Goal: Find specific page/section: Find specific page/section

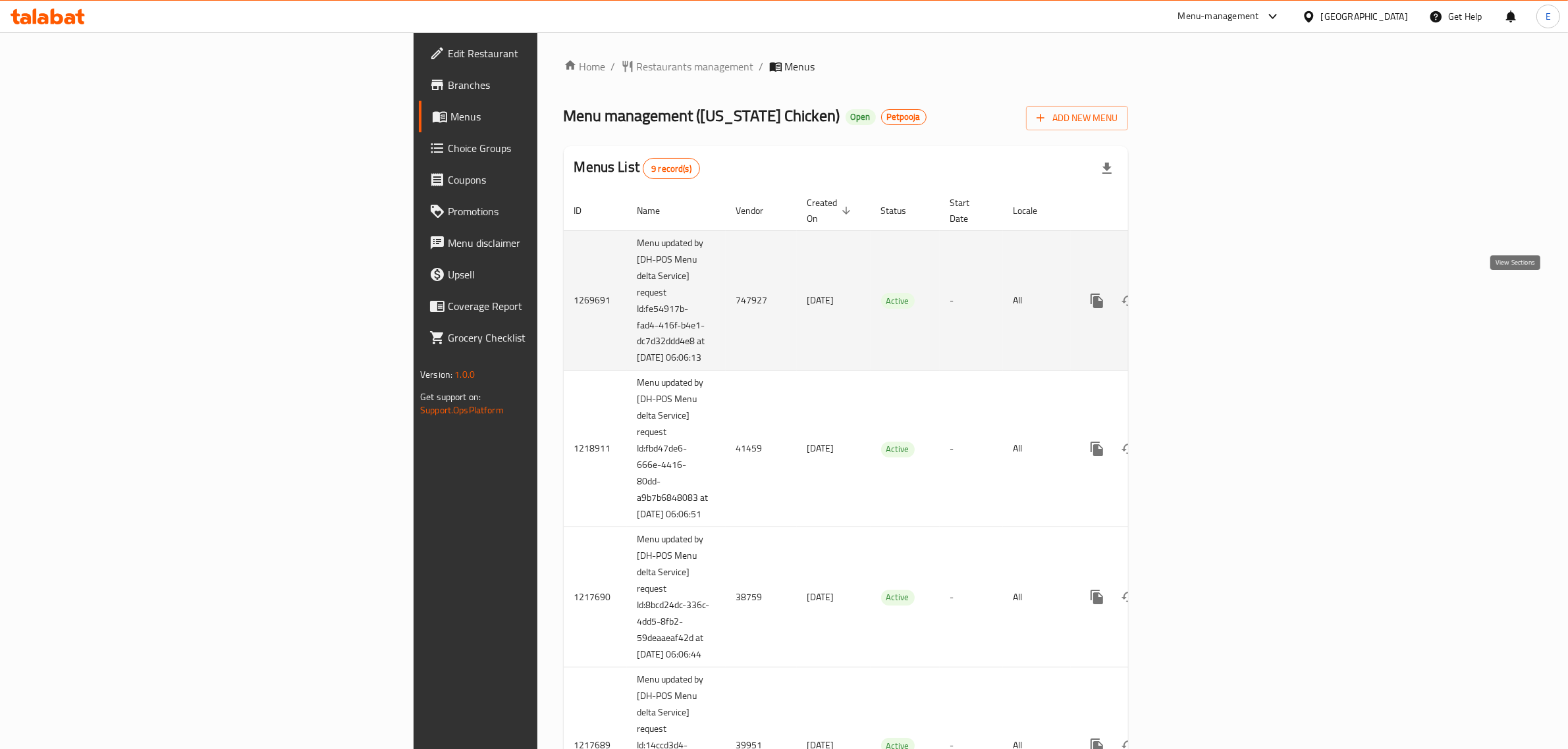
click at [1208, 289] on link "enhanced table" at bounding box center [1192, 301] width 32 height 32
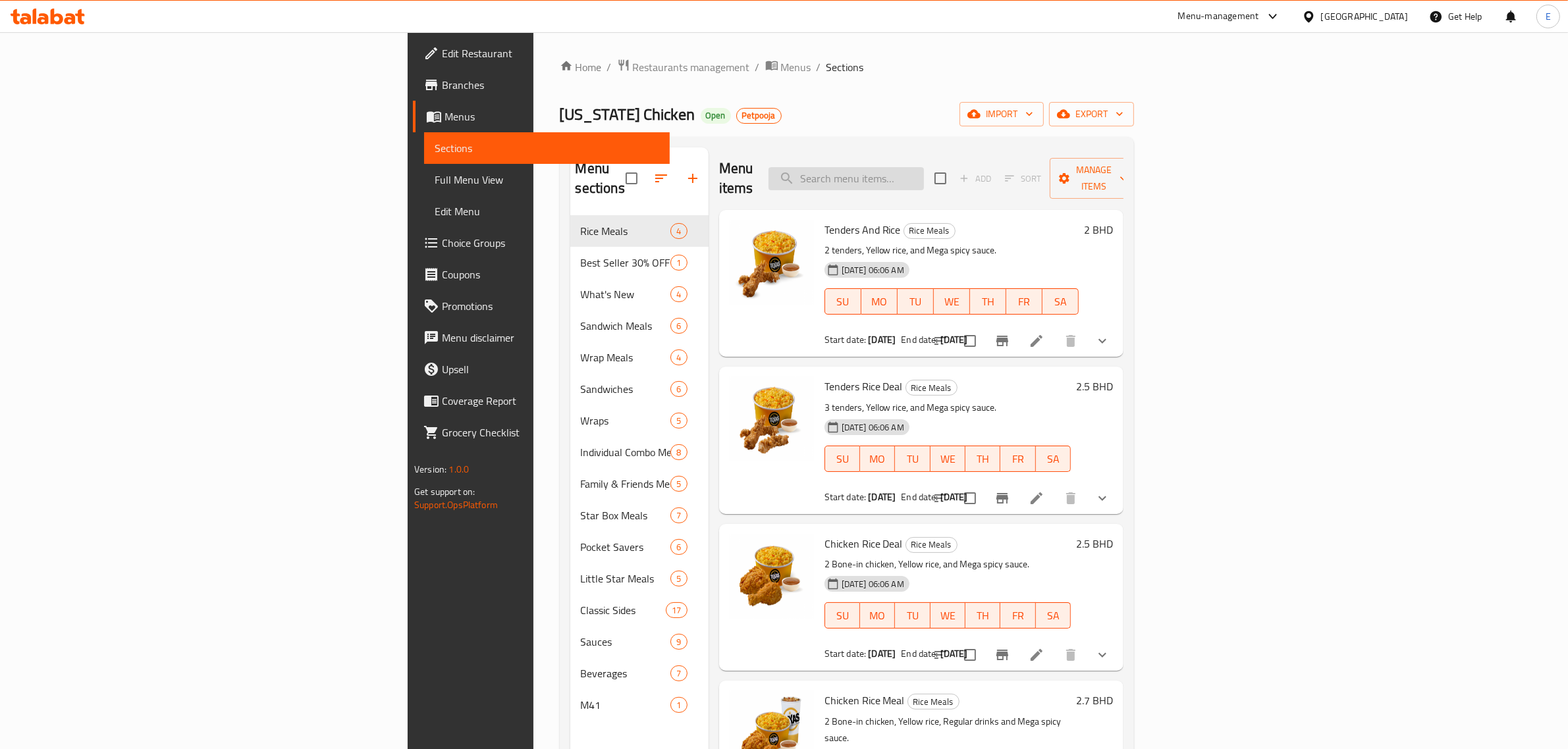
click at [924, 172] on input "search" at bounding box center [846, 178] width 155 height 23
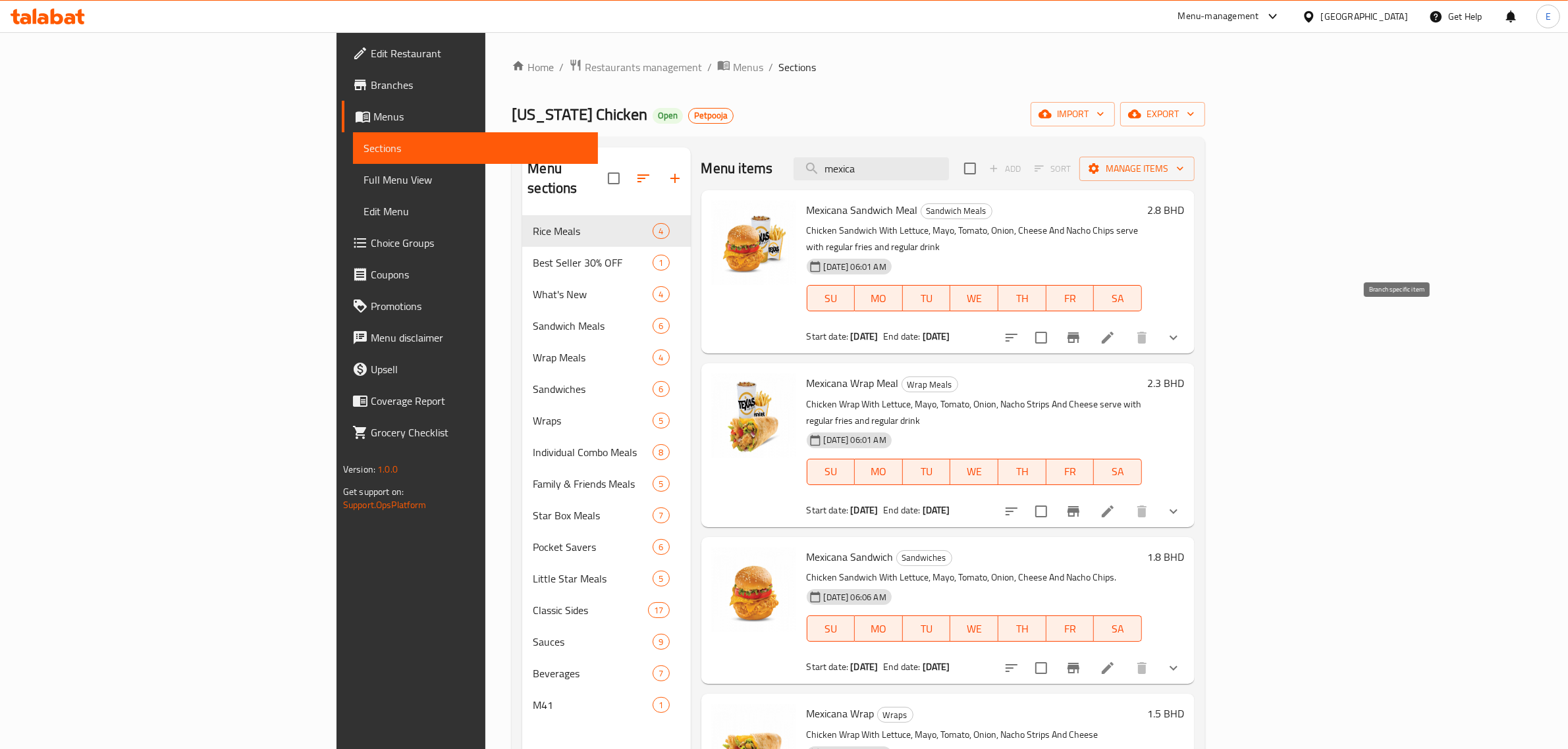
type input "mexica"
click at [1082, 330] on icon "Branch-specific-item" at bounding box center [1073, 338] width 16 height 16
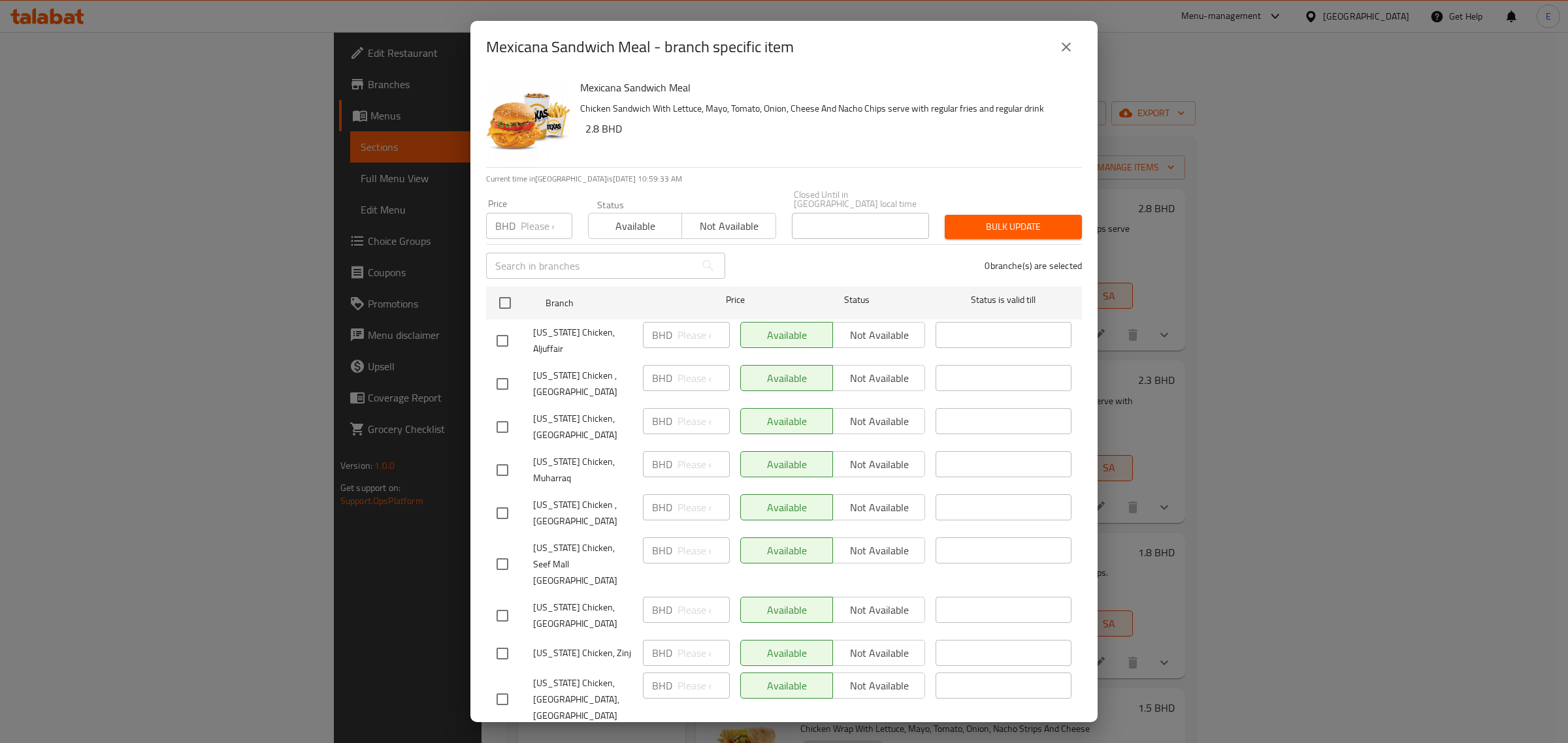
drag, startPoint x: 478, startPoint y: 23, endPoint x: 651, endPoint y: 30, distance: 173.1
drag, startPoint x: 651, startPoint y: 30, endPoint x: 992, endPoint y: 131, distance: 355.6
click at [992, 131] on h6 "2.8 BHD" at bounding box center [829, 129] width 486 height 19
drag, startPoint x: 1019, startPoint y: 28, endPoint x: 855, endPoint y: 21, distance: 164.1
drag, startPoint x: 855, startPoint y: 21, endPoint x: 820, endPoint y: 30, distance: 36.1
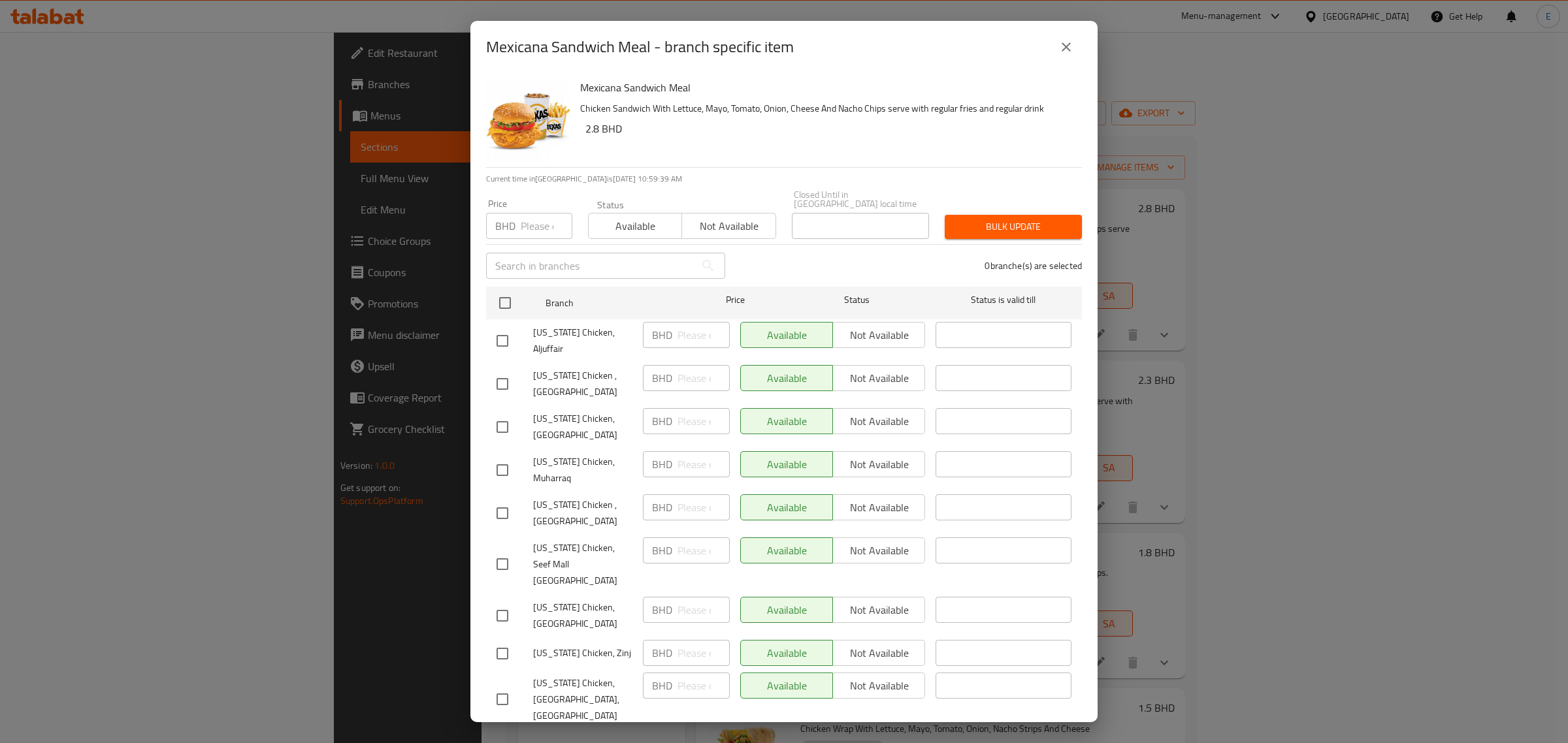
drag, startPoint x: 820, startPoint y: 30, endPoint x: 475, endPoint y: 25, distance: 345.0
drag, startPoint x: 475, startPoint y: 25, endPoint x: 650, endPoint y: 27, distance: 175.0
drag, startPoint x: 650, startPoint y: 27, endPoint x: 829, endPoint y: 34, distance: 179.1
drag, startPoint x: 829, startPoint y: 34, endPoint x: 817, endPoint y: 25, distance: 15.0
drag, startPoint x: 817, startPoint y: 25, endPoint x: 732, endPoint y: 45, distance: 87.3
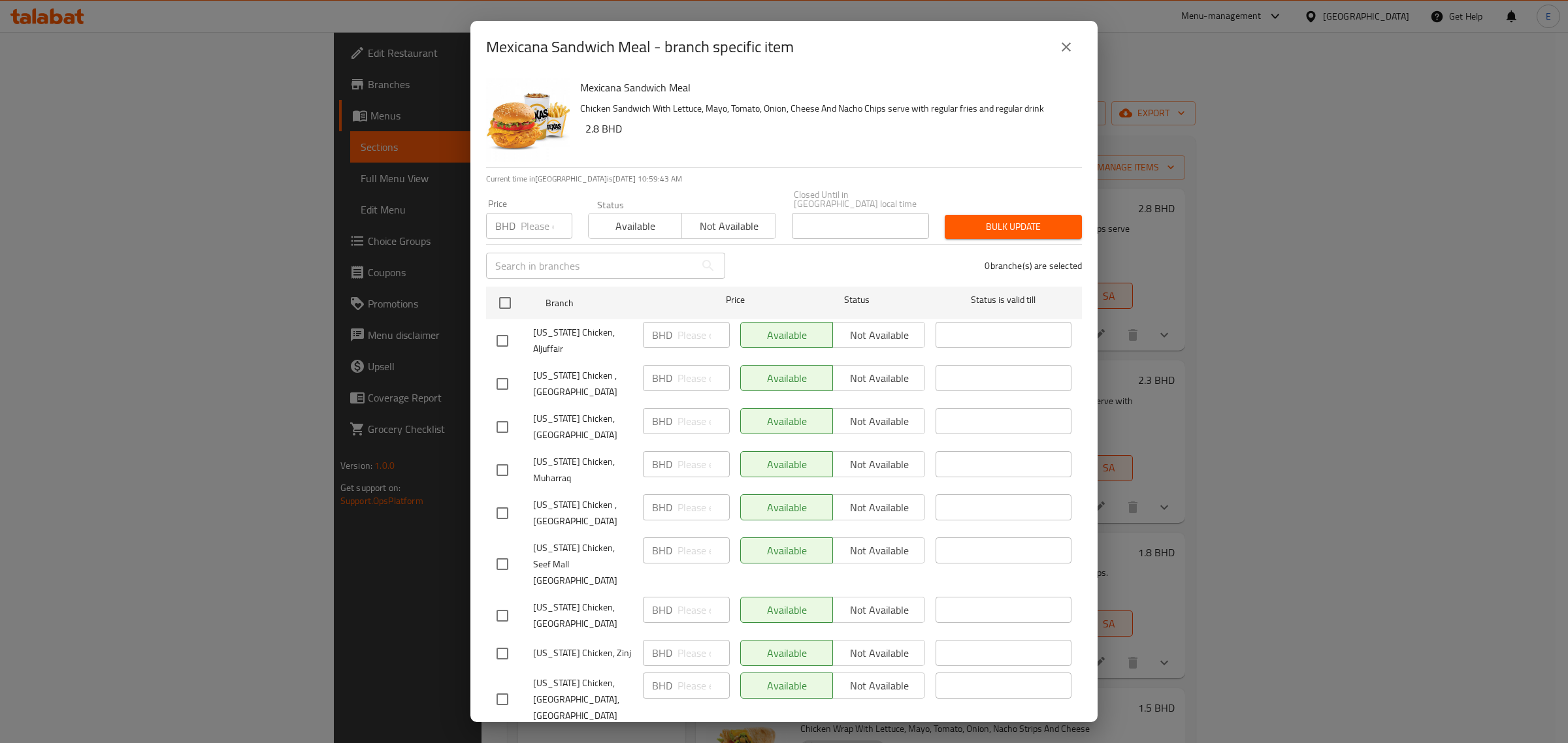
click at [732, 45] on h2 "Mexicana Sandwich Meal - branch specific item" at bounding box center [639, 47] width 308 height 21
drag, startPoint x: 623, startPoint y: 127, endPoint x: 635, endPoint y: 129, distance: 12.2
click at [635, 129] on h6 "2.8 BHD" at bounding box center [829, 129] width 486 height 19
click at [1072, 52] on icon "close" at bounding box center [1066, 47] width 16 height 16
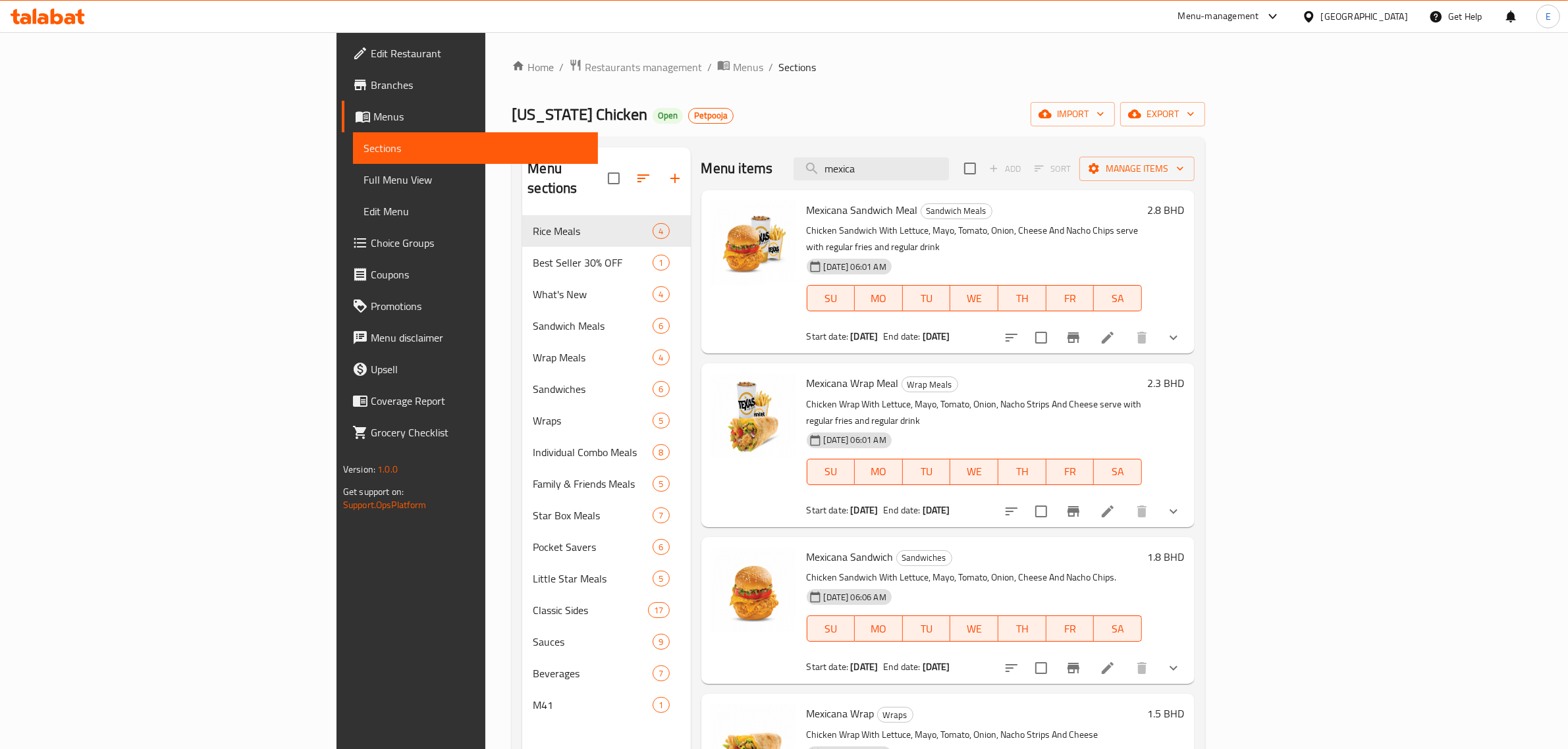
drag, startPoint x: 613, startPoint y: 139, endPoint x: 709, endPoint y: 139, distance: 96.0
drag, startPoint x: 709, startPoint y: 139, endPoint x: 876, endPoint y: 129, distance: 167.3
drag, startPoint x: 876, startPoint y: 129, endPoint x: 1225, endPoint y: 121, distance: 349.1
drag, startPoint x: 279, startPoint y: 34, endPoint x: 832, endPoint y: 63, distance: 553.8
click at [832, 63] on ol "Home / Restaurants management / Menus / Sections" at bounding box center [859, 67] width 694 height 17
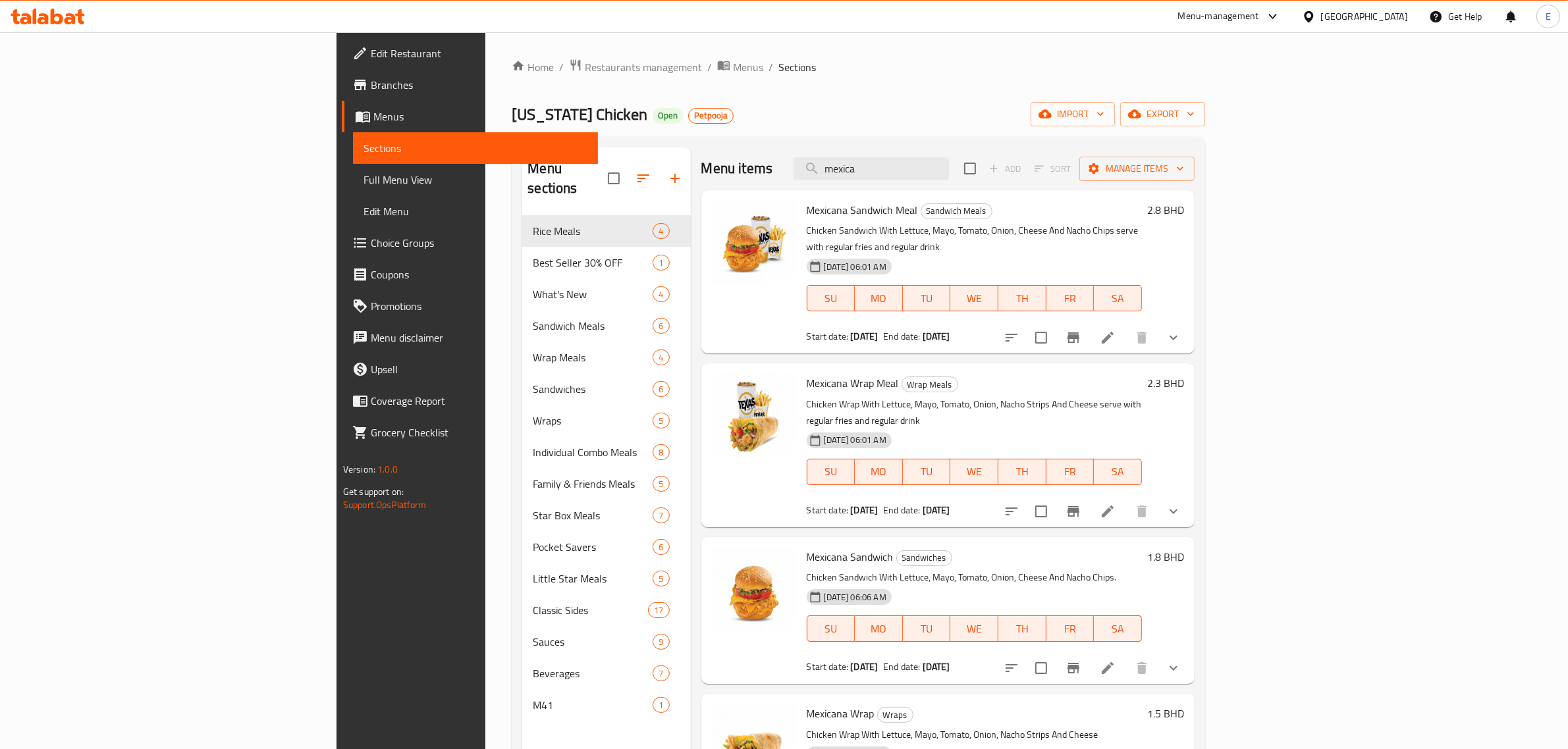
drag, startPoint x: 633, startPoint y: 149, endPoint x: 604, endPoint y: 142, distance: 29.8
drag, startPoint x: 604, startPoint y: 142, endPoint x: 616, endPoint y: 136, distance: 13.4
drag, startPoint x: 616, startPoint y: 136, endPoint x: 615, endPoint y: 120, distance: 16.0
click at [615, 120] on div "Texas Chicken Open Petpooja import export" at bounding box center [859, 114] width 694 height 24
drag, startPoint x: 277, startPoint y: 50, endPoint x: 746, endPoint y: 71, distance: 469.5
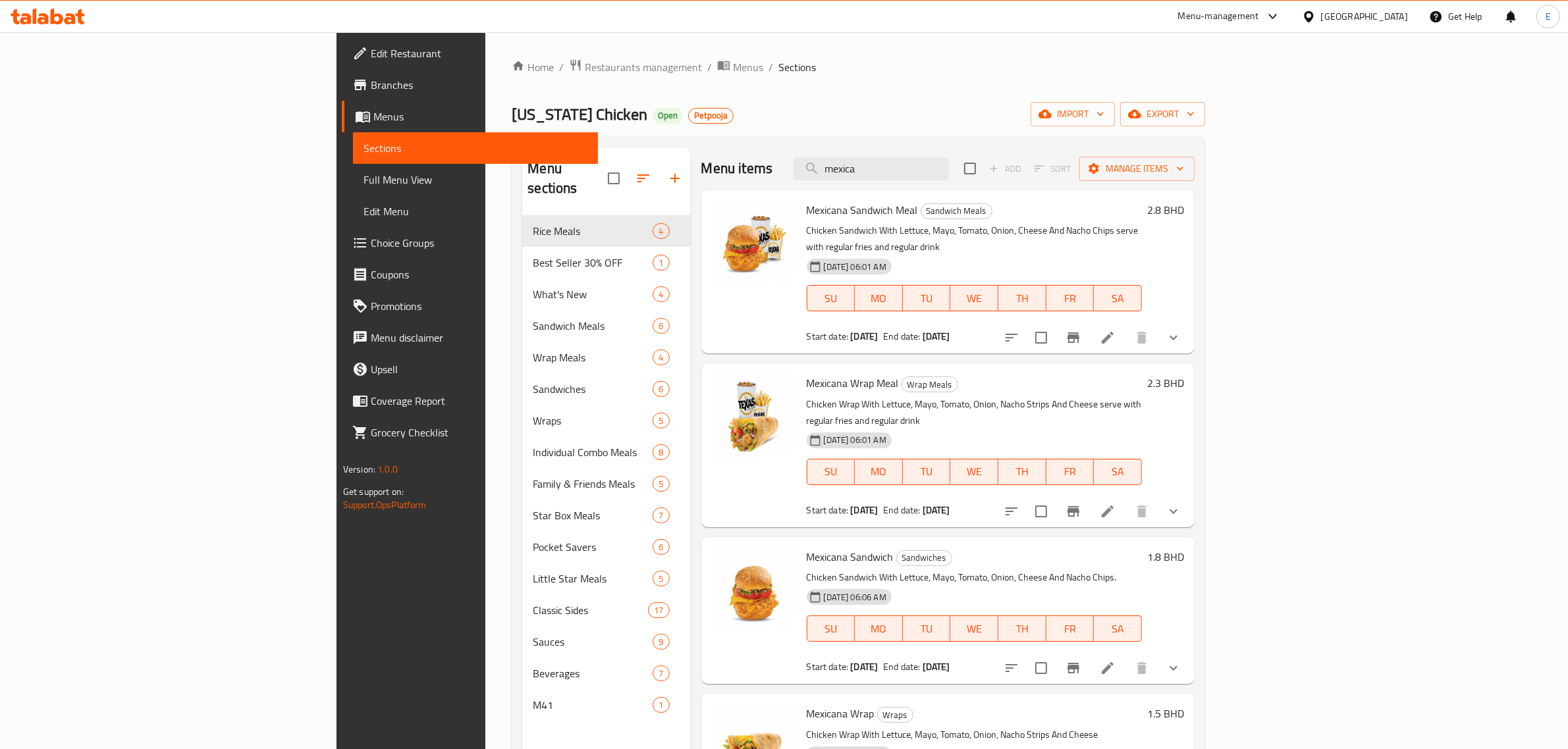
click at [746, 70] on ol "Home / Restaurants management / Menus / Sections" at bounding box center [859, 67] width 694 height 17
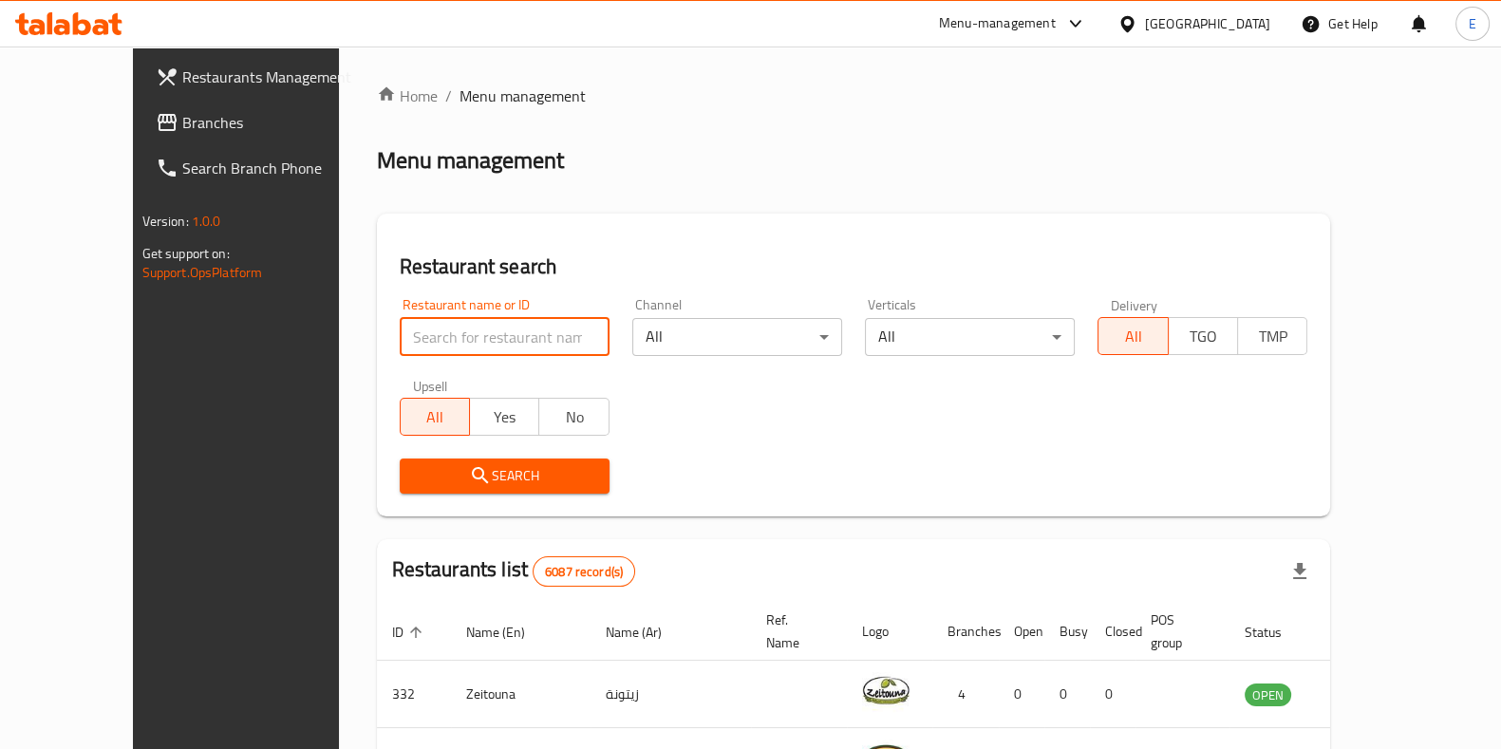
click at [444, 348] on input "search" at bounding box center [505, 337] width 210 height 38
type input "[PERSON_NAME]"
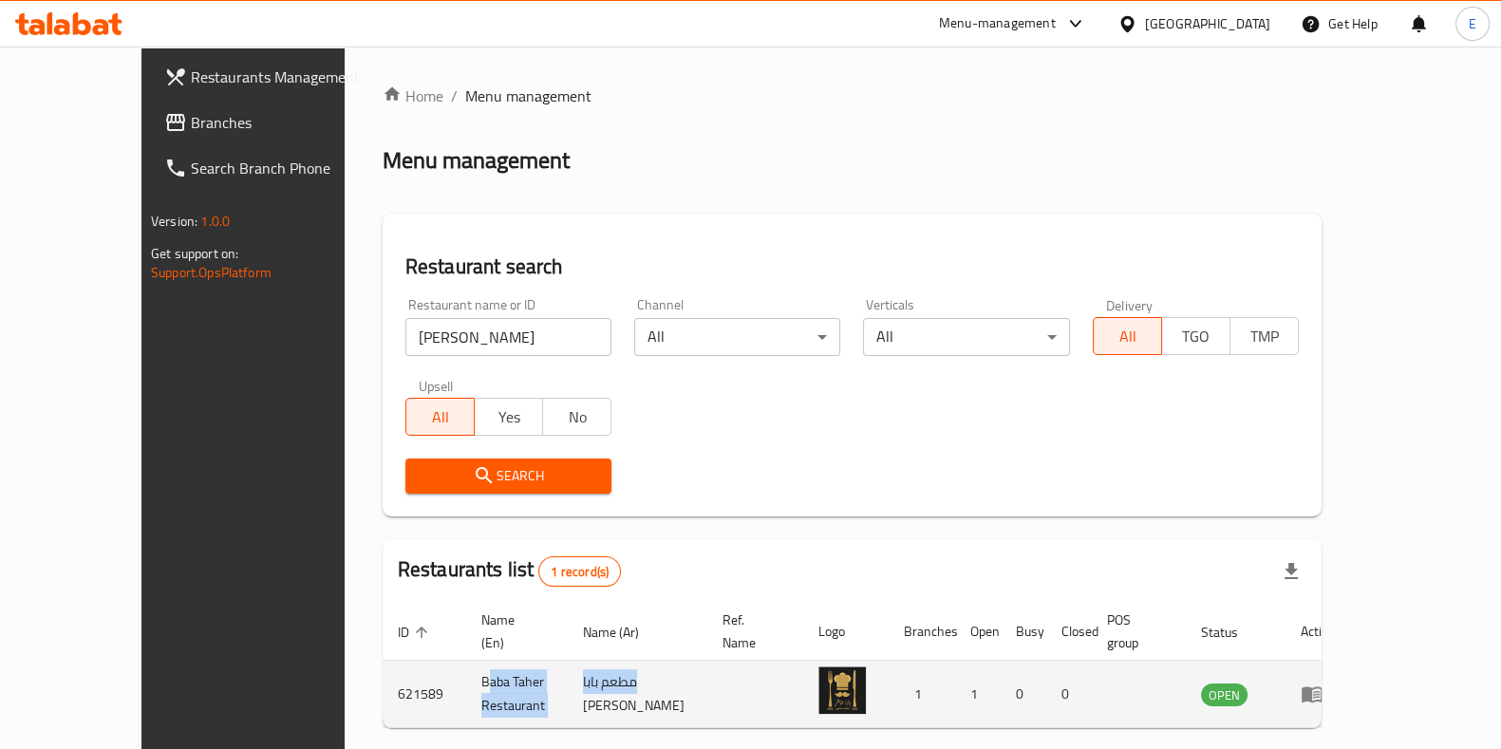
drag, startPoint x: 394, startPoint y: 672, endPoint x: 578, endPoint y: 670, distance: 184.2
click at [589, 667] on tr "621589 Baba Taher Restaurant مطعم بابا طاهر 1 1 0 0 OPEN" at bounding box center [867, 694] width 968 height 67
click at [466, 695] on td "Baba Taher Restaurant" at bounding box center [517, 694] width 102 height 67
click at [466, 687] on td "Baba Taher Restaurant" at bounding box center [517, 694] width 102 height 67
click at [466, 678] on td "Baba Taher Restaurant" at bounding box center [517, 694] width 102 height 67
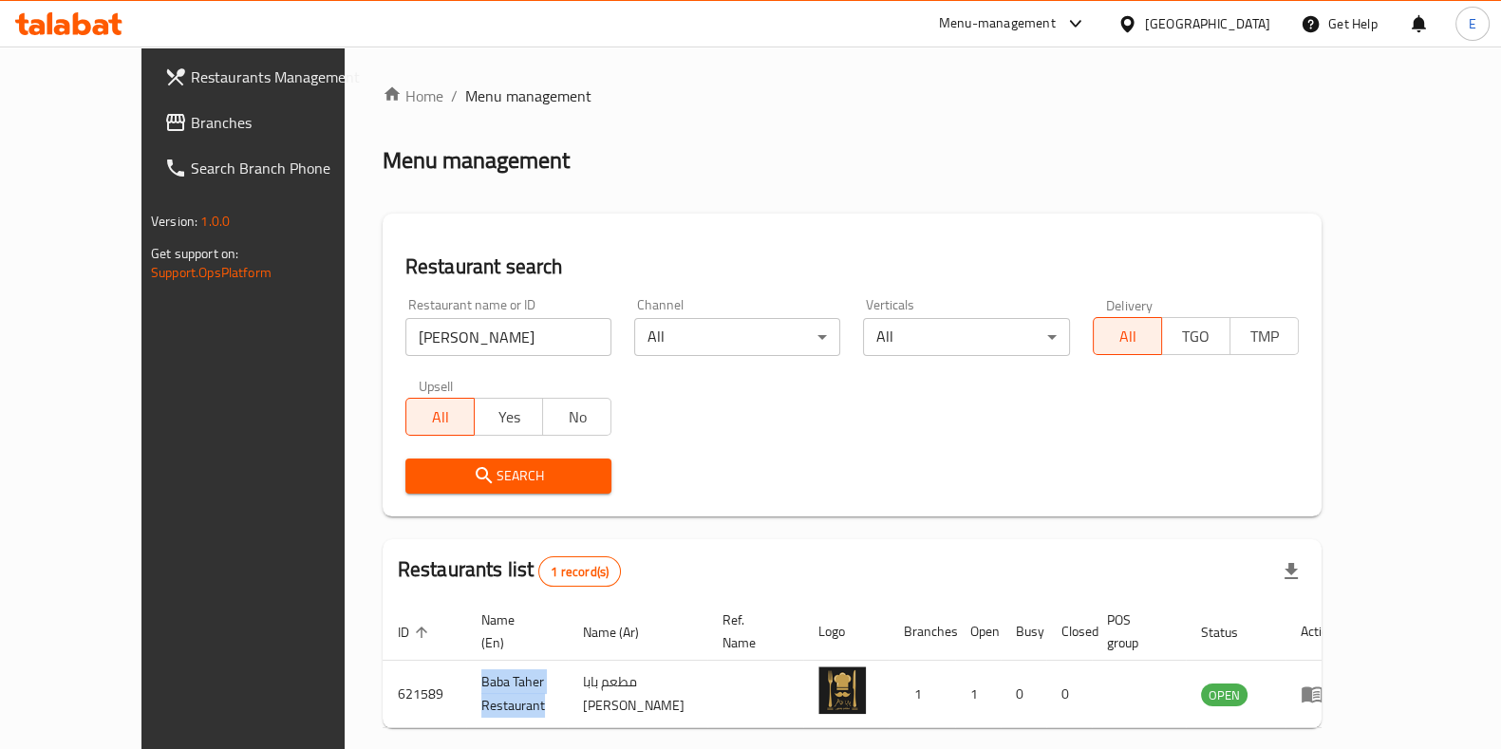
drag, startPoint x: 378, startPoint y: 676, endPoint x: 460, endPoint y: 711, distance: 89.7
click at [518, 679] on td "Baba Taher Restaurant" at bounding box center [517, 694] width 102 height 67
copy td "Baba Taher Restaurant"
click at [92, 30] on icon at bounding box center [68, 23] width 107 height 23
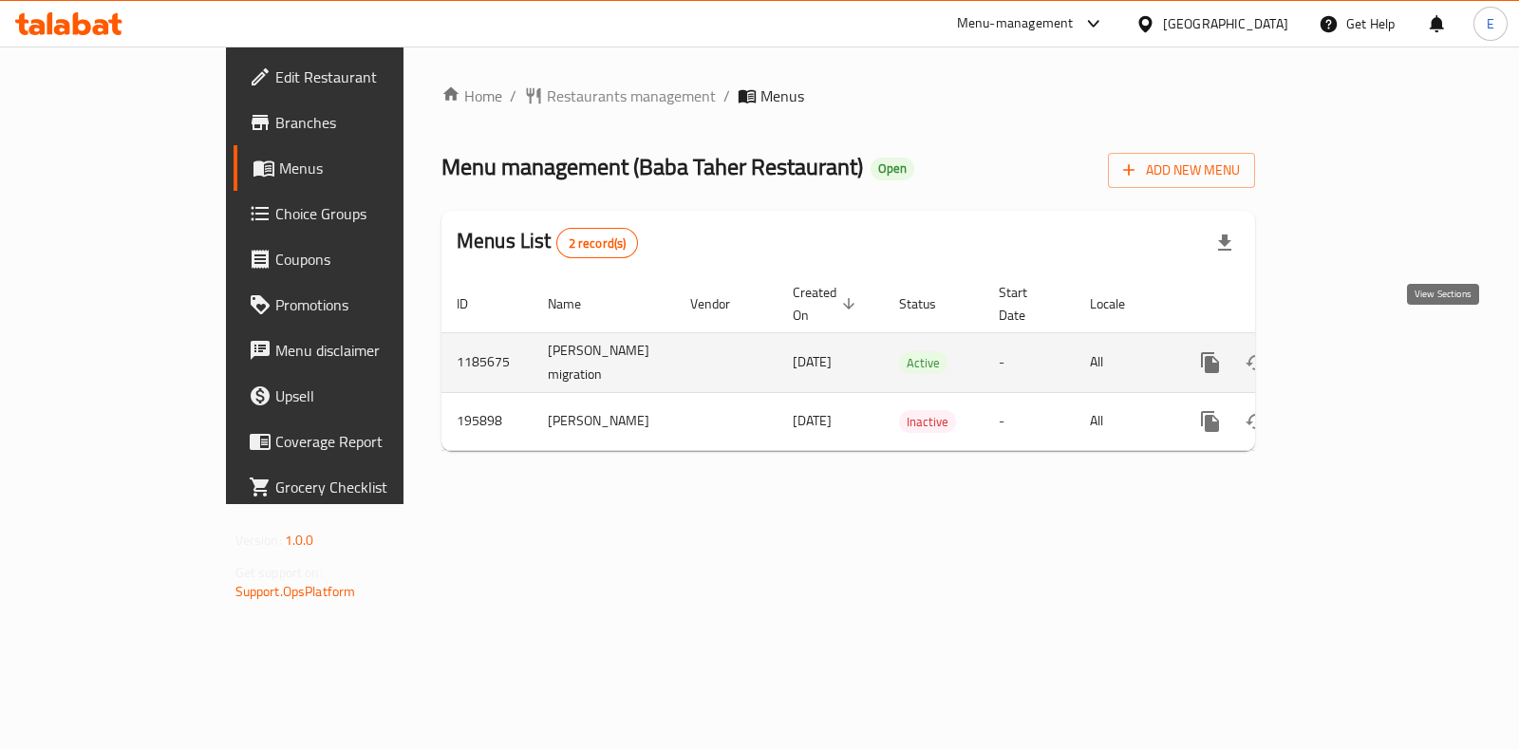
click at [1355, 354] on icon "enhanced table" at bounding box center [1346, 362] width 17 height 17
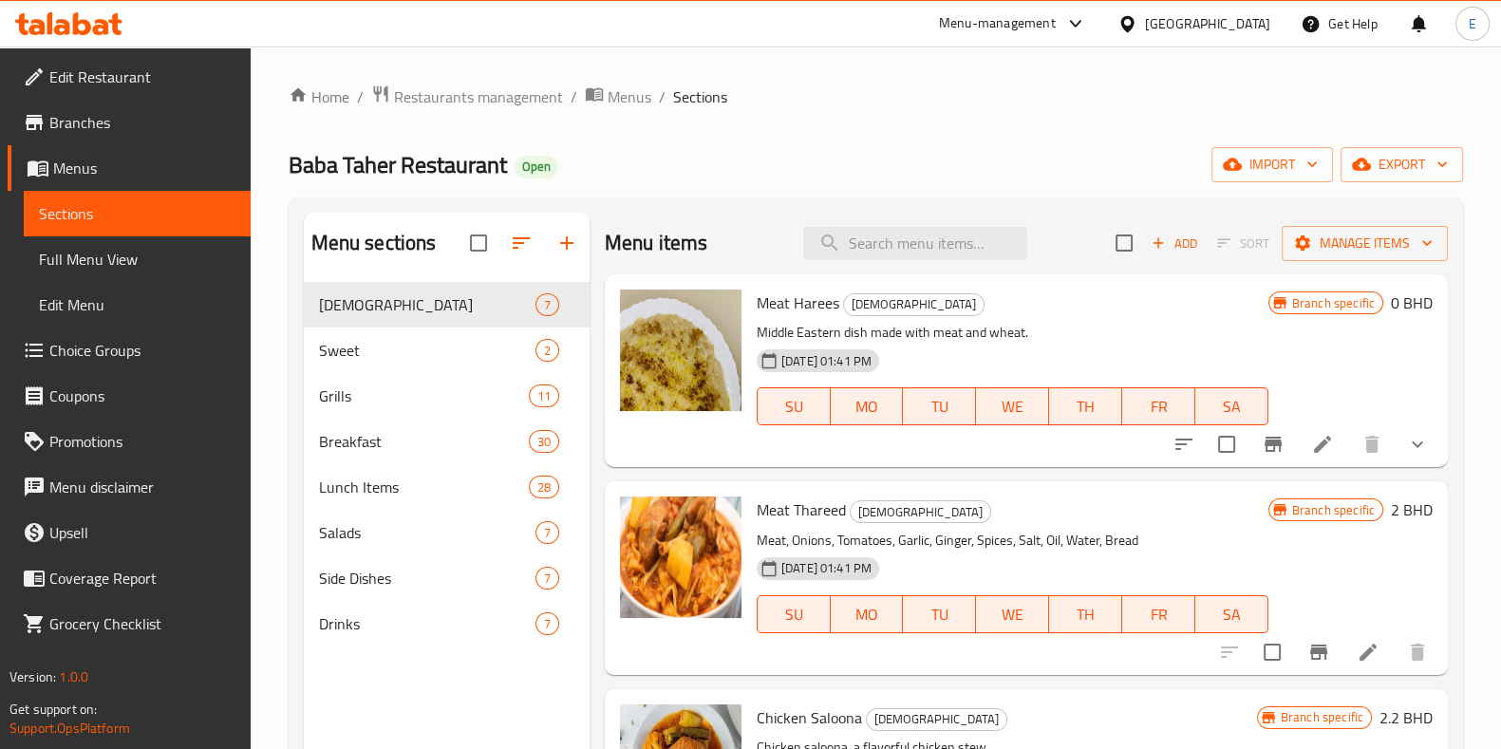
click at [102, 111] on span "Branches" at bounding box center [142, 122] width 186 height 23
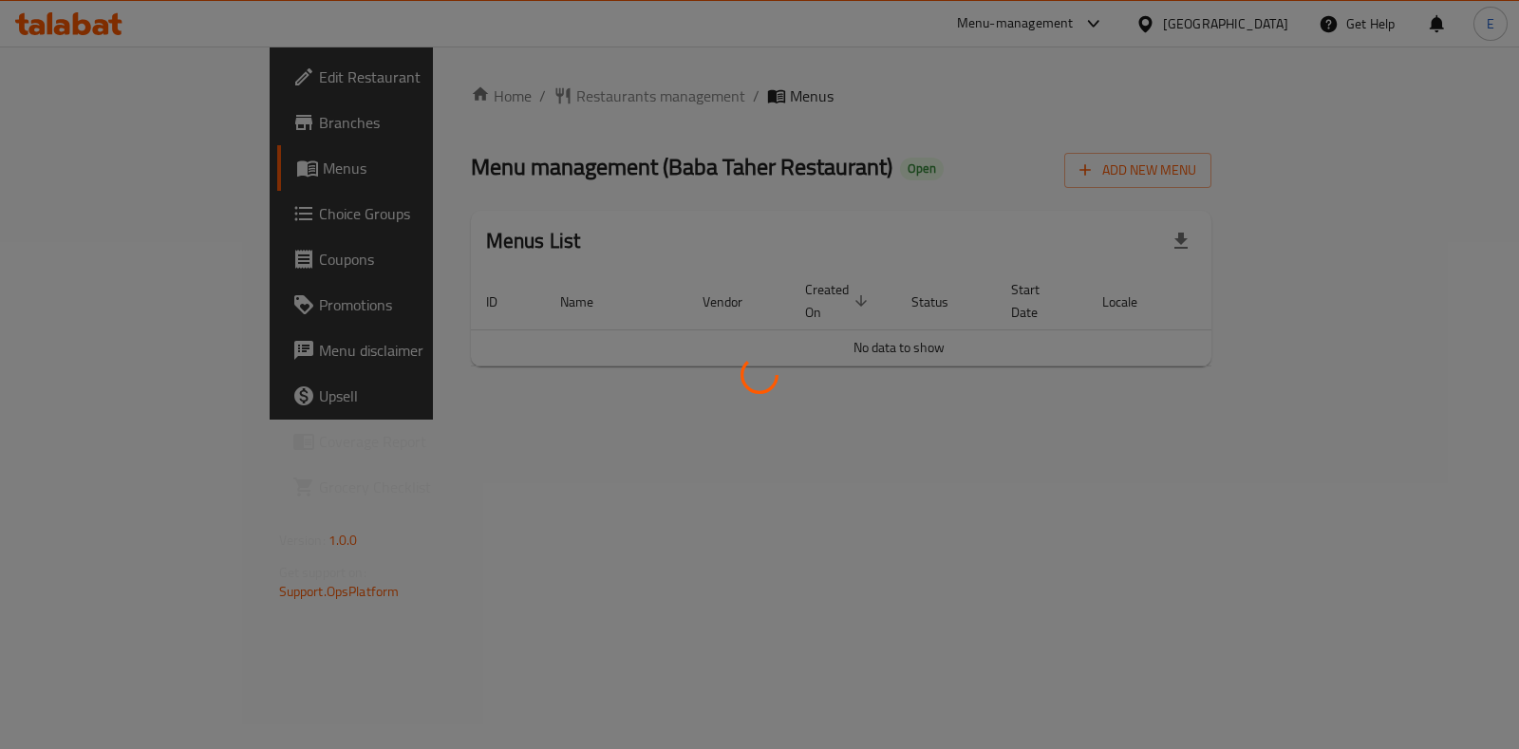
drag, startPoint x: 284, startPoint y: 64, endPoint x: 689, endPoint y: 52, distance: 405.5
drag, startPoint x: 689, startPoint y: 52, endPoint x: 637, endPoint y: 32, distance: 55.9
click at [637, 31] on div at bounding box center [759, 374] width 1519 height 749
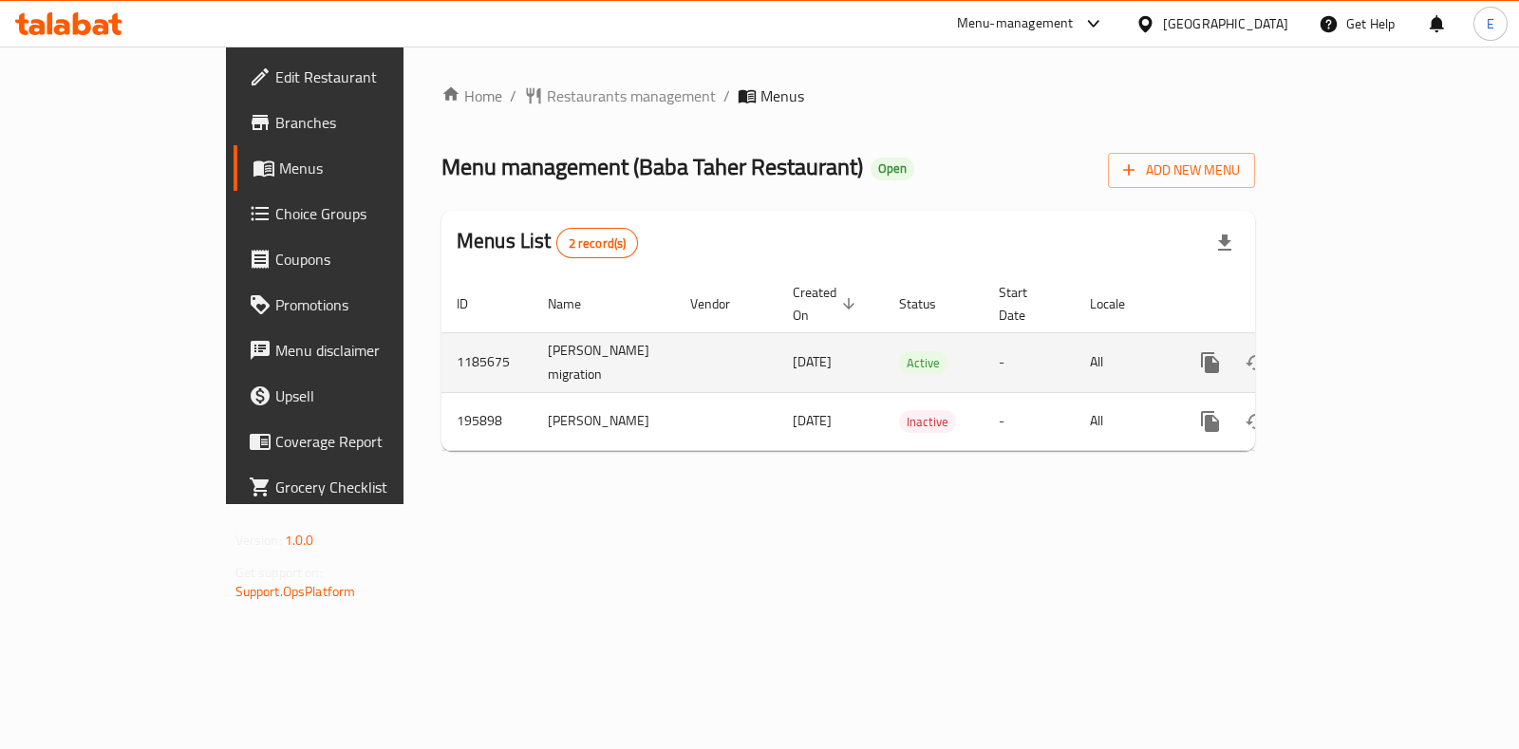
click at [1358, 351] on icon "enhanced table" at bounding box center [1347, 362] width 23 height 23
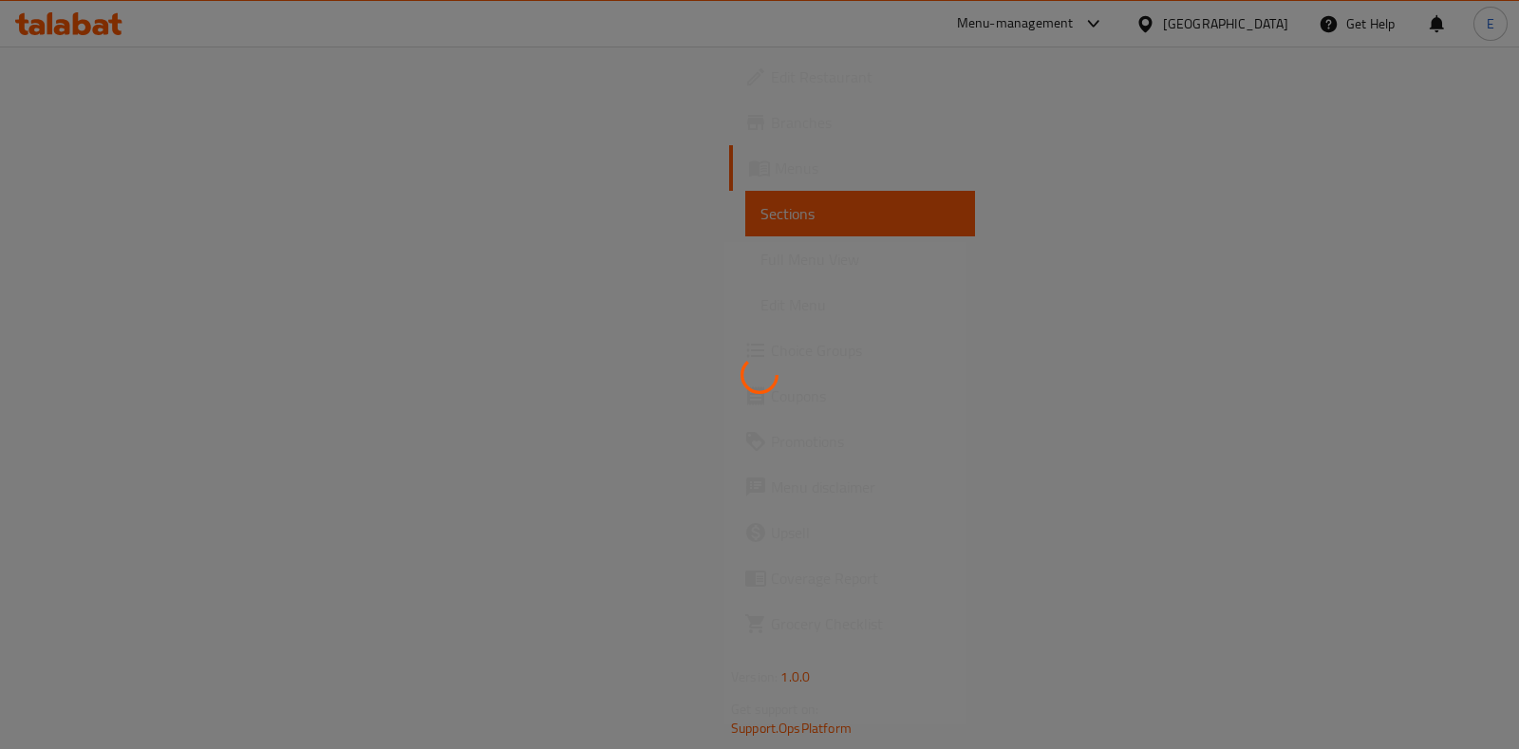
click at [1281, 118] on div at bounding box center [759, 374] width 1519 height 749
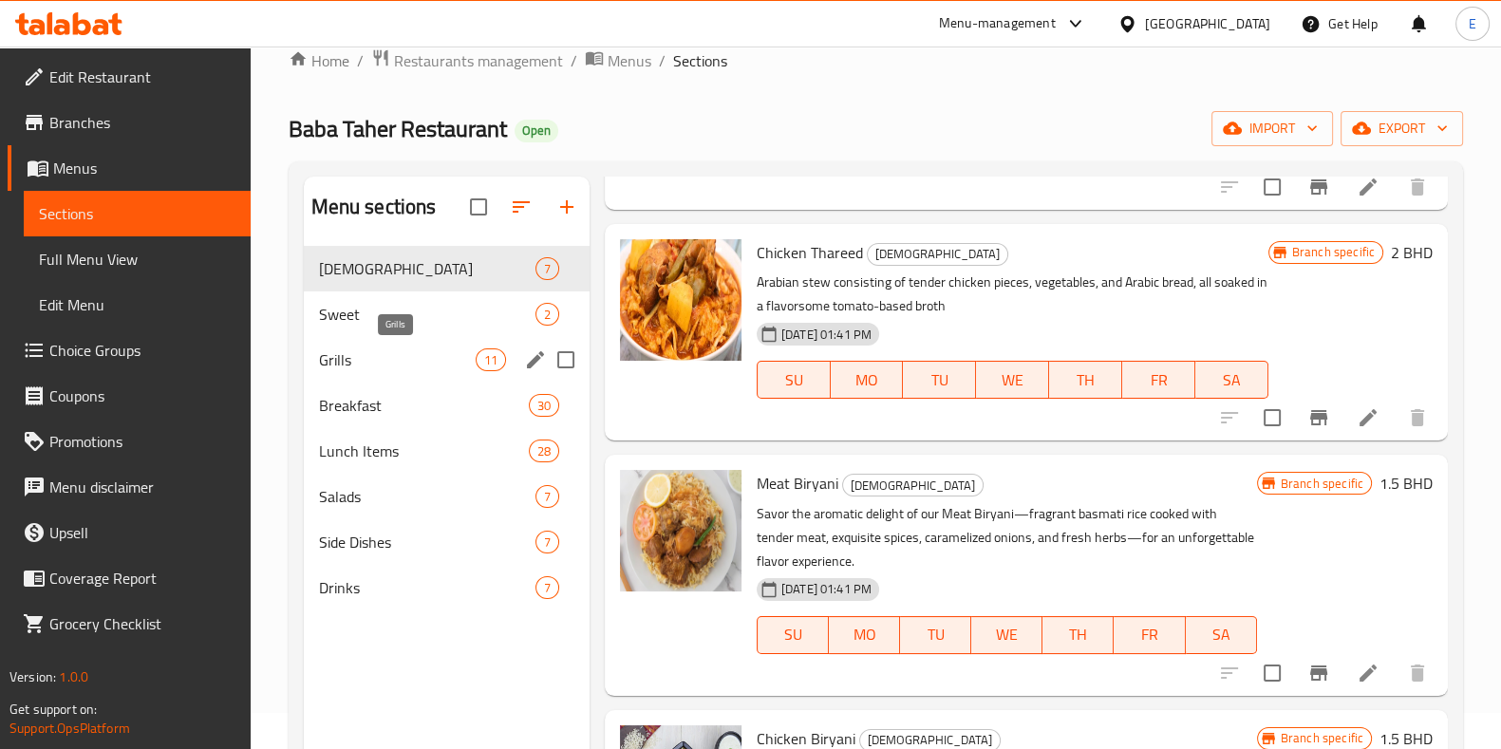
scroll to position [28, 0]
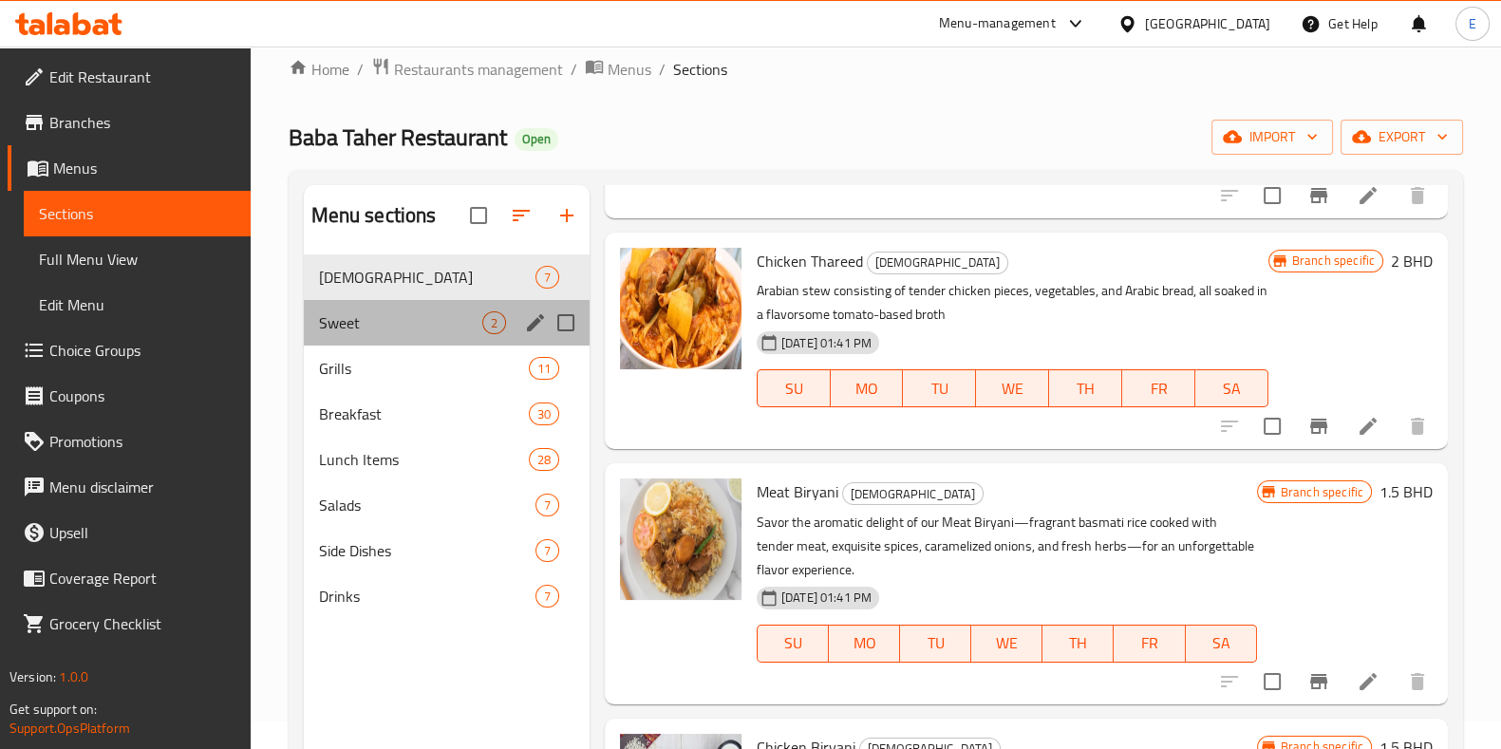
click at [387, 303] on div "Sweet 2" at bounding box center [447, 323] width 286 height 46
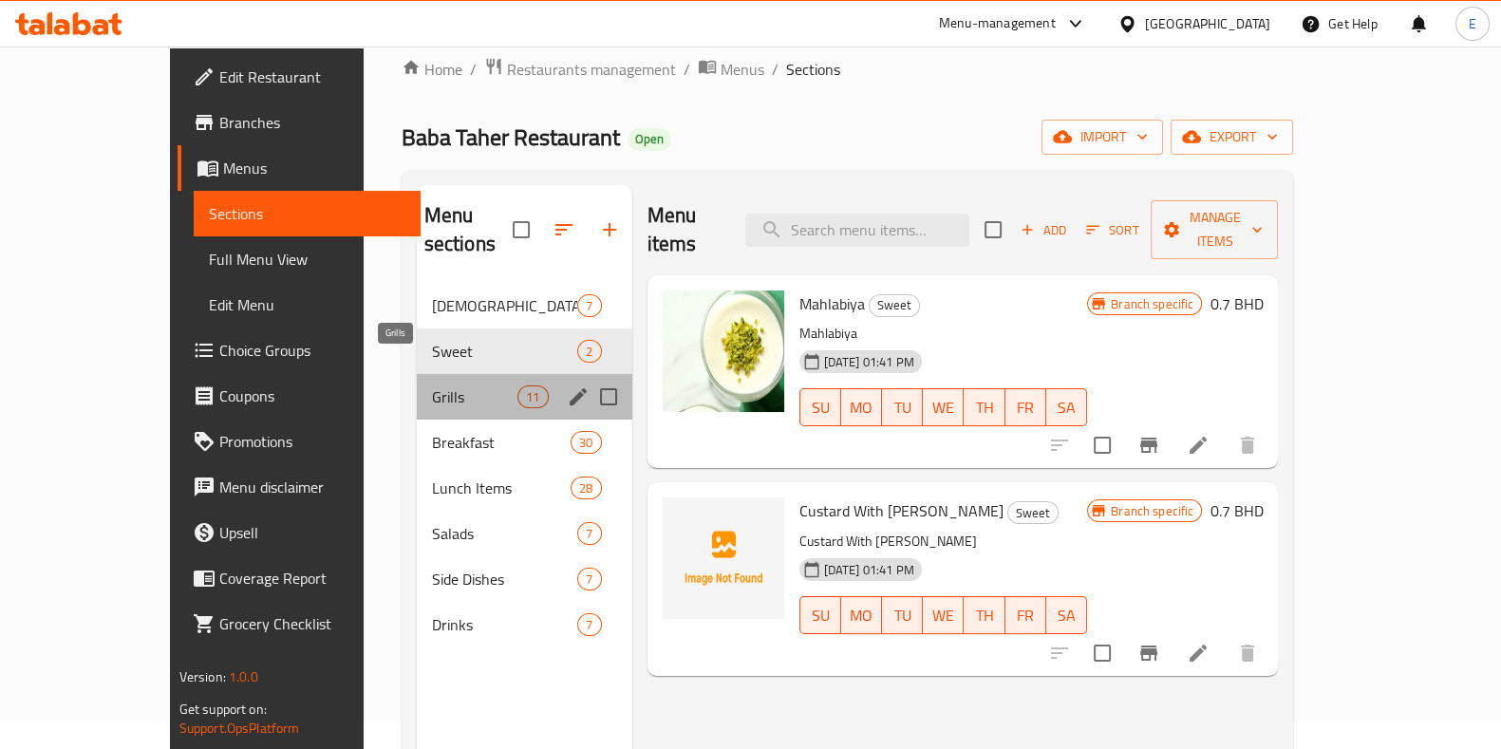
click at [432, 385] on span "Grills" at bounding box center [475, 396] width 86 height 23
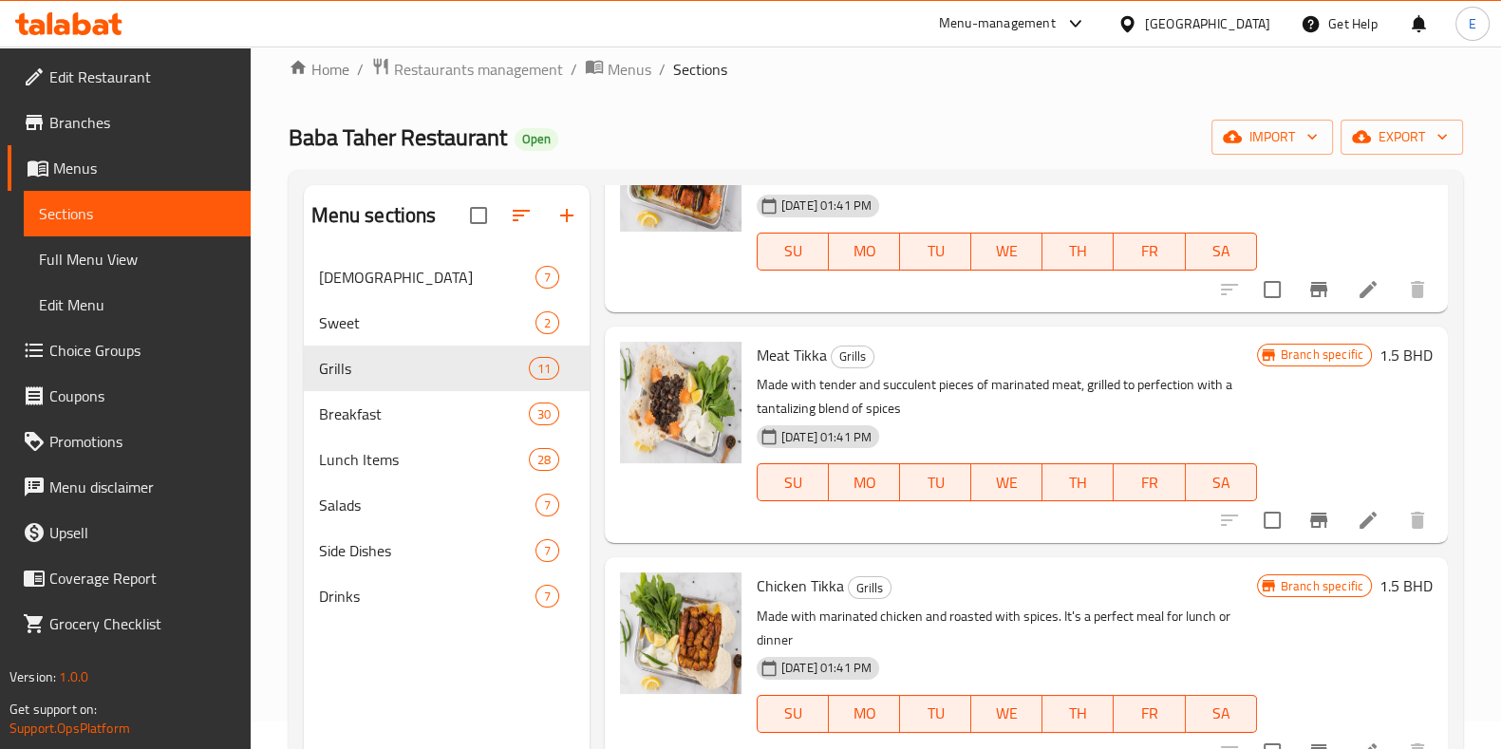
scroll to position [356, 0]
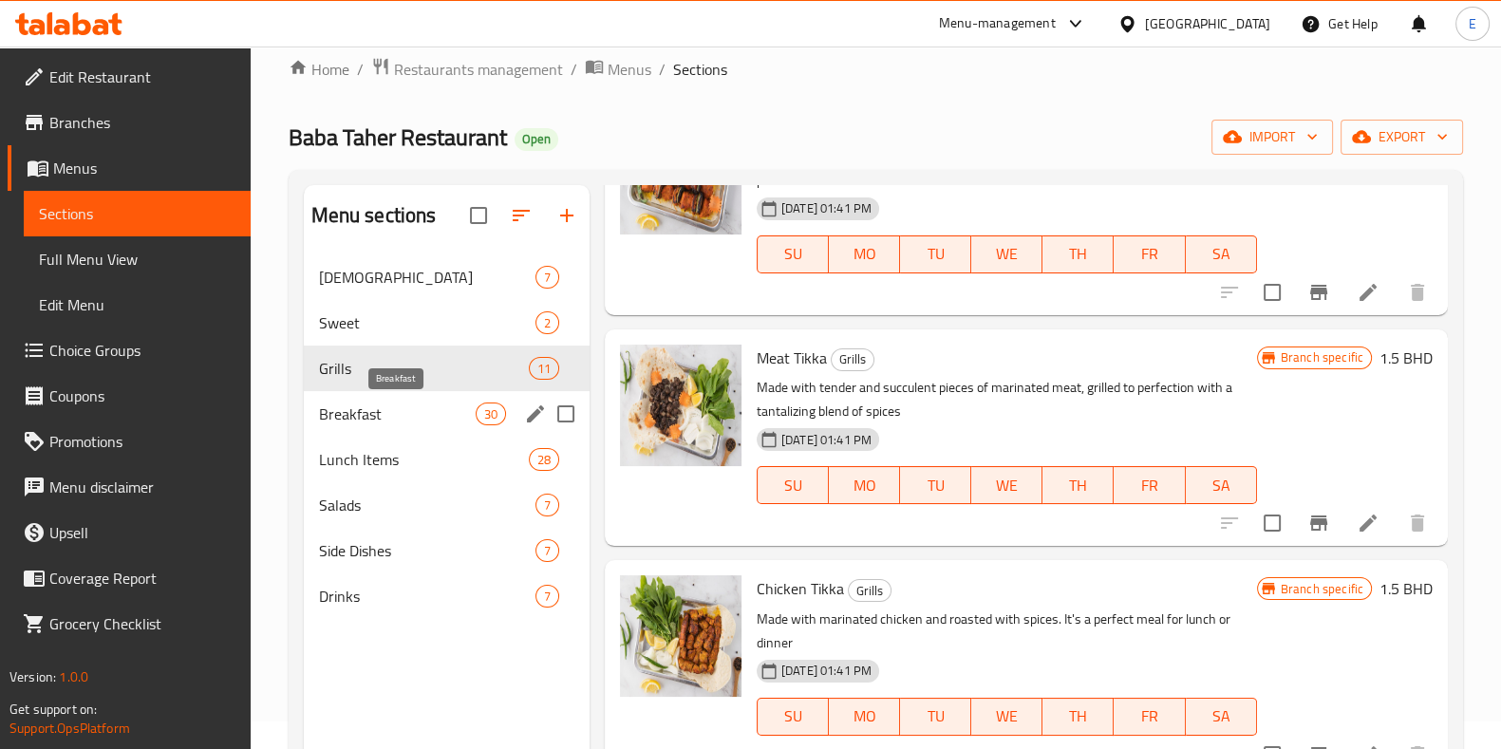
click at [378, 419] on span "Breakfast" at bounding box center [397, 413] width 157 height 23
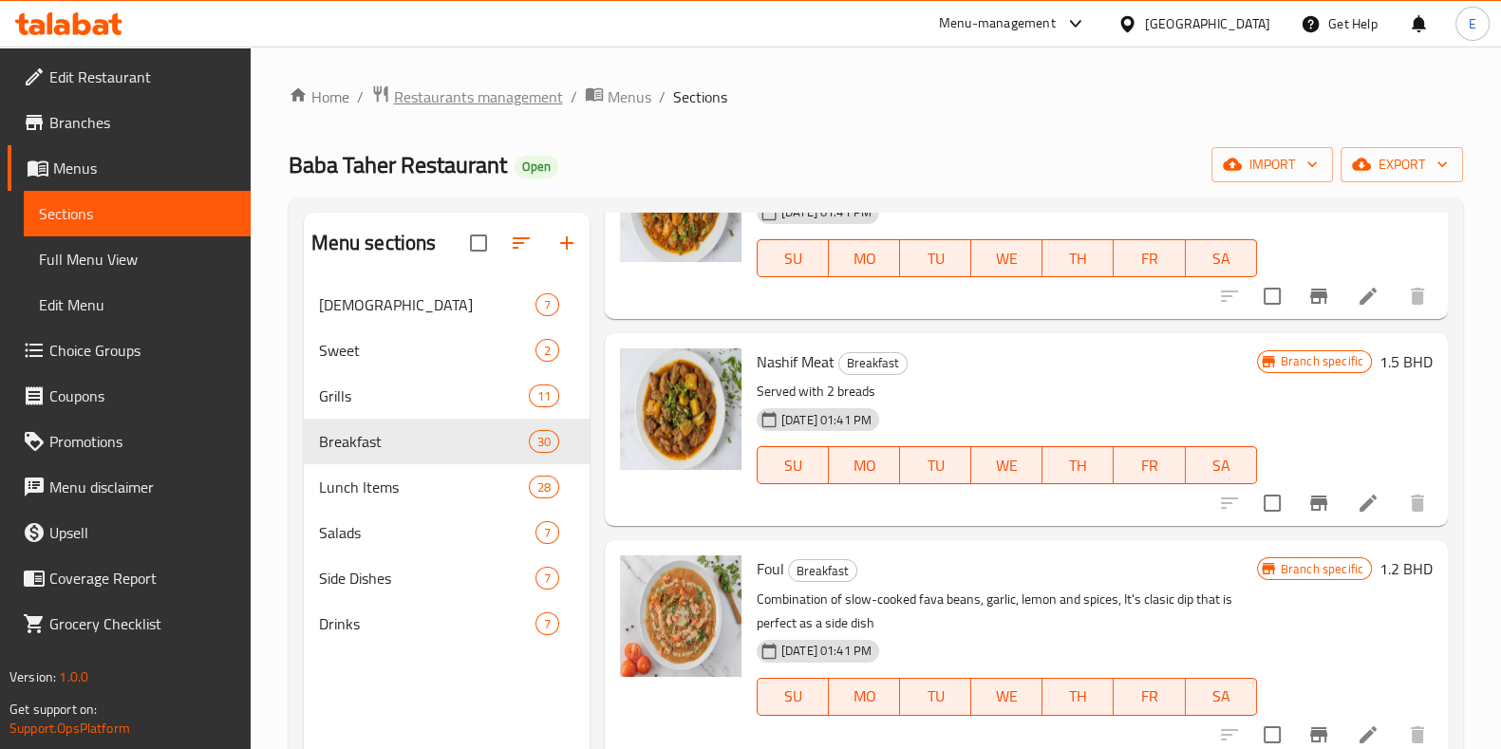
click at [451, 104] on span "Restaurants management" at bounding box center [478, 96] width 169 height 23
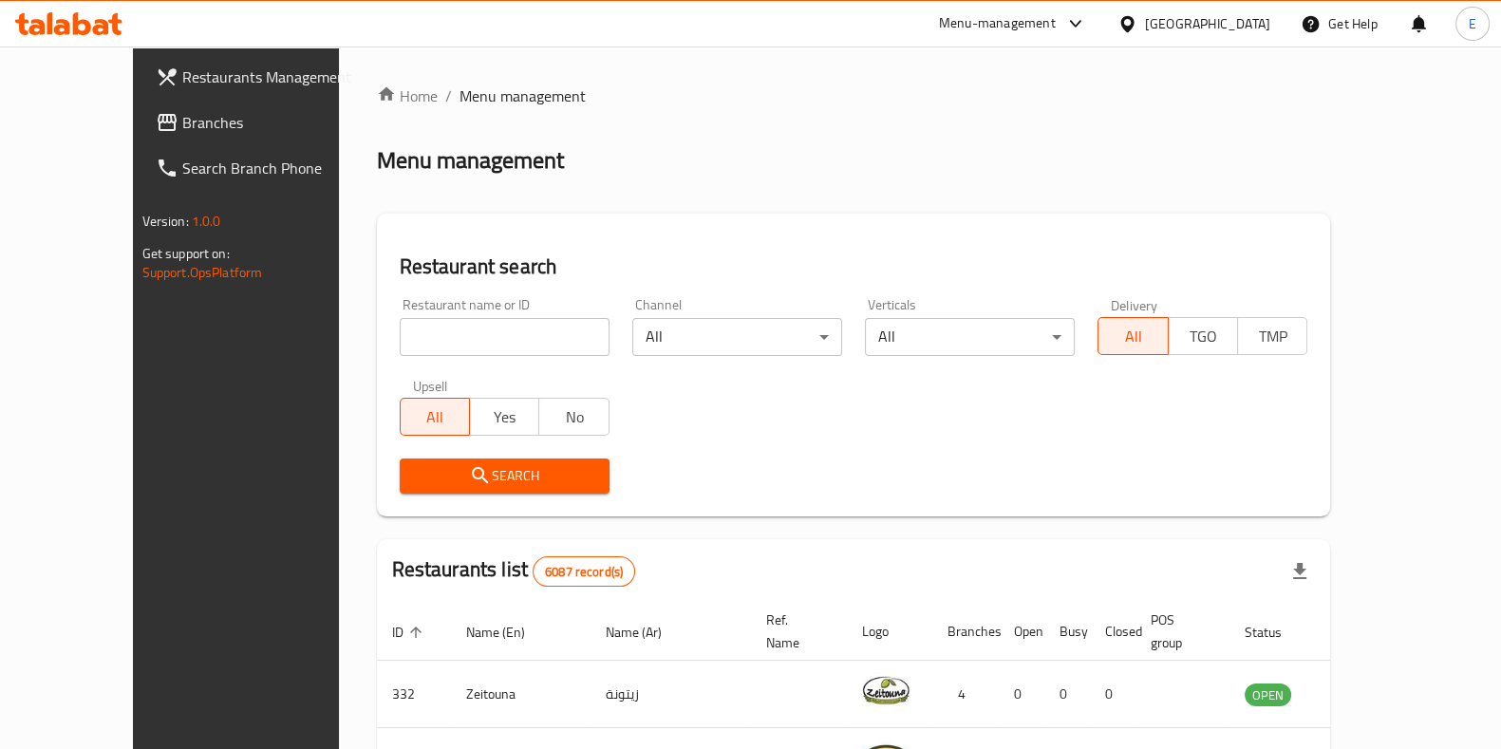
drag, startPoint x: 319, startPoint y: 1, endPoint x: 804, endPoint y: 110, distance: 497.2
click at [804, 110] on div "Home / Menu management Menu management Restaurant search Restaurant name or ID …" at bounding box center [854, 691] width 954 height 1215
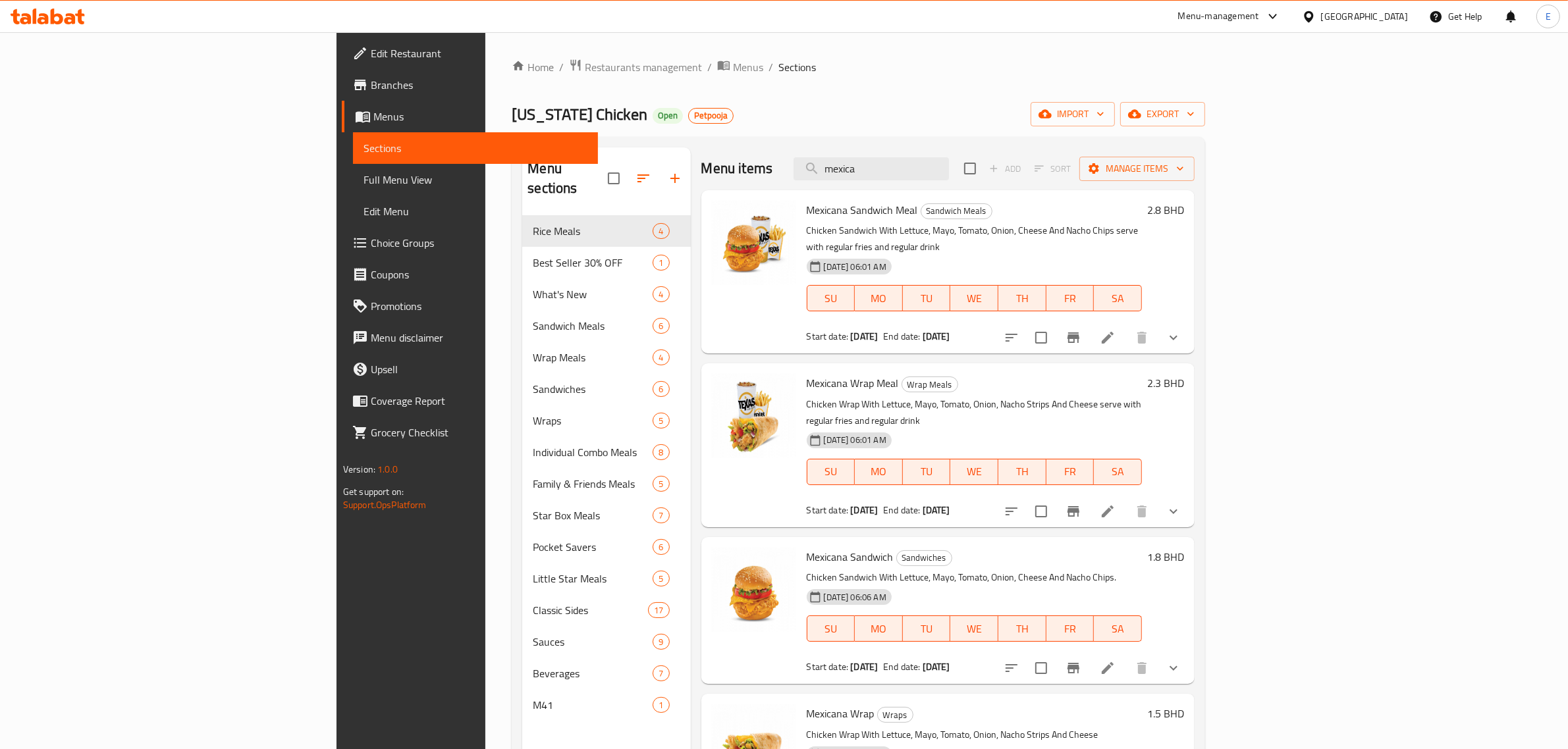
click at [35, 17] on icon at bounding box center [35, 16] width 4 height 15
